Goal: Check status: Check status

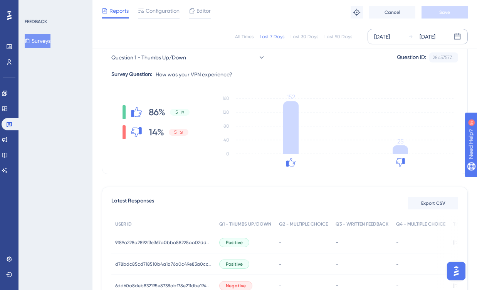
drag, startPoint x: 446, startPoint y: 36, endPoint x: 445, endPoint y: 40, distance: 4.0
click at [436, 36] on div "[DATE]" at bounding box center [428, 36] width 16 height 9
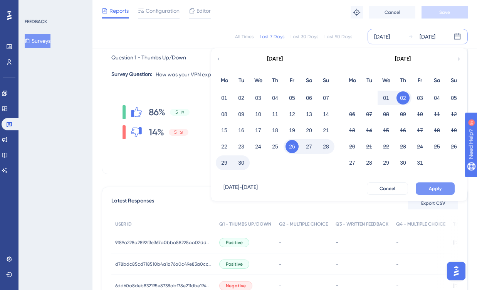
click at [441, 185] on button "Apply" at bounding box center [435, 188] width 39 height 12
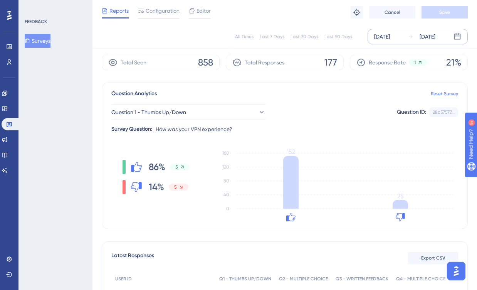
scroll to position [24, 0]
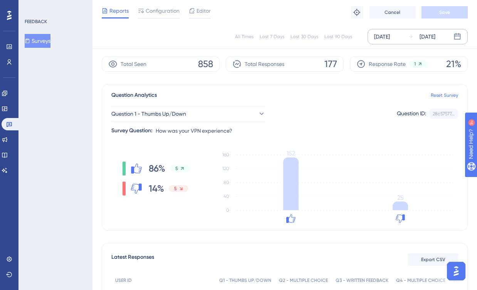
click at [427, 41] on div "[DATE] [DATE]" at bounding box center [418, 36] width 100 height 15
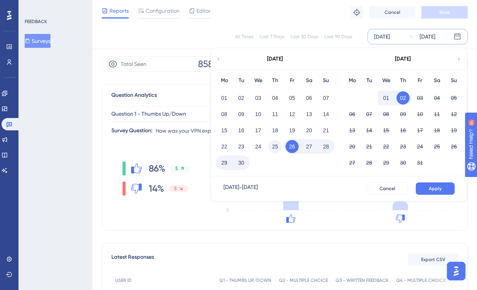
click at [277, 145] on button "25" at bounding box center [275, 146] width 13 height 13
click at [387, 94] on button "01" at bounding box center [386, 97] width 13 height 13
click at [438, 188] on span "Apply" at bounding box center [435, 188] width 13 height 6
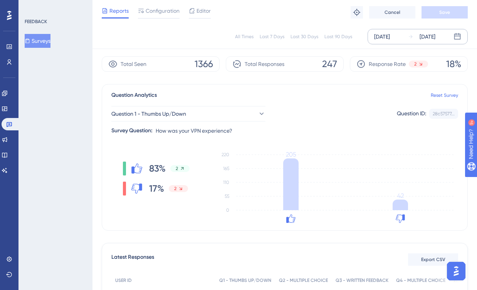
click at [436, 36] on div "[DATE]" at bounding box center [428, 36] width 16 height 9
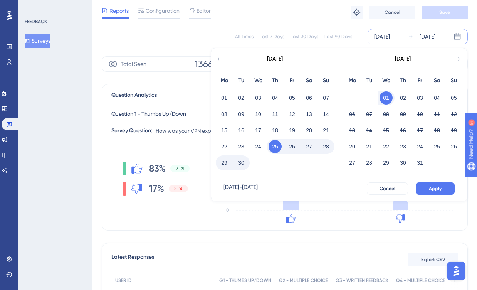
click at [288, 148] on button "26" at bounding box center [292, 146] width 13 height 13
click at [406, 98] on button "02" at bounding box center [403, 97] width 13 height 13
click at [436, 187] on span "Apply" at bounding box center [435, 188] width 13 height 6
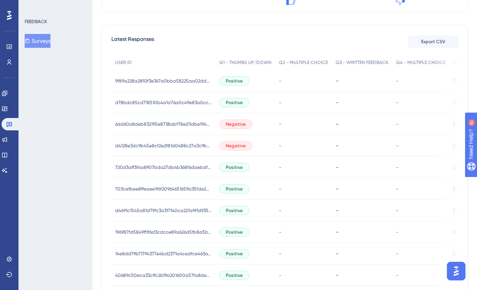
scroll to position [0, 0]
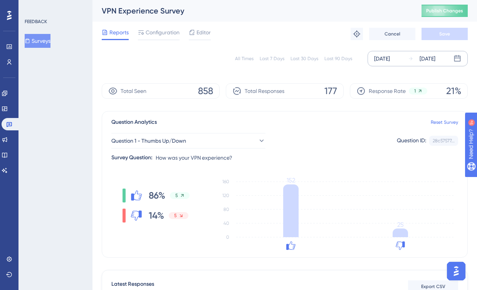
click at [433, 62] on div "[DATE]" at bounding box center [428, 58] width 16 height 9
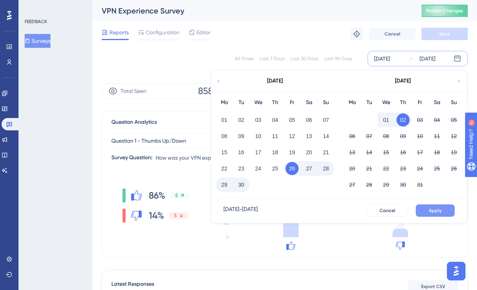
click at [438, 209] on span "Apply" at bounding box center [435, 210] width 13 height 6
